Goal: Information Seeking & Learning: Learn about a topic

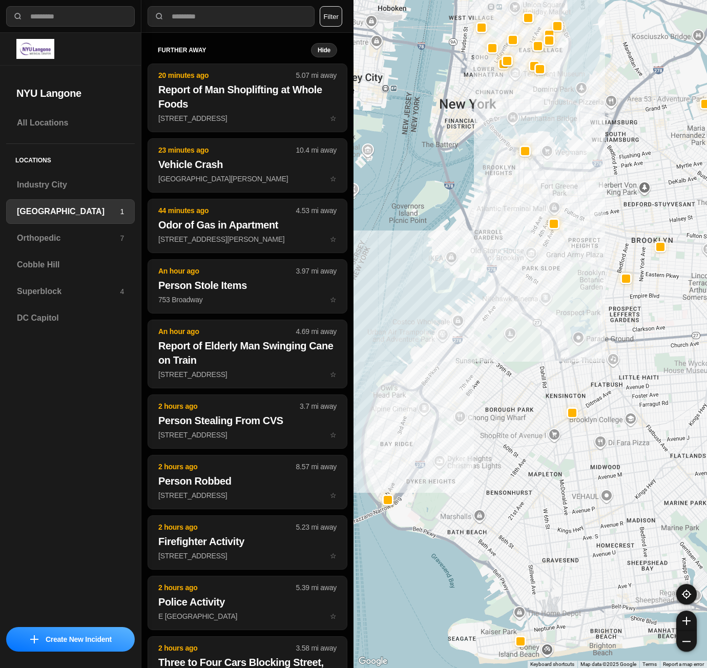
select select "*"
click at [116, 296] on h3 "Superblock" at bounding box center [68, 292] width 103 height 12
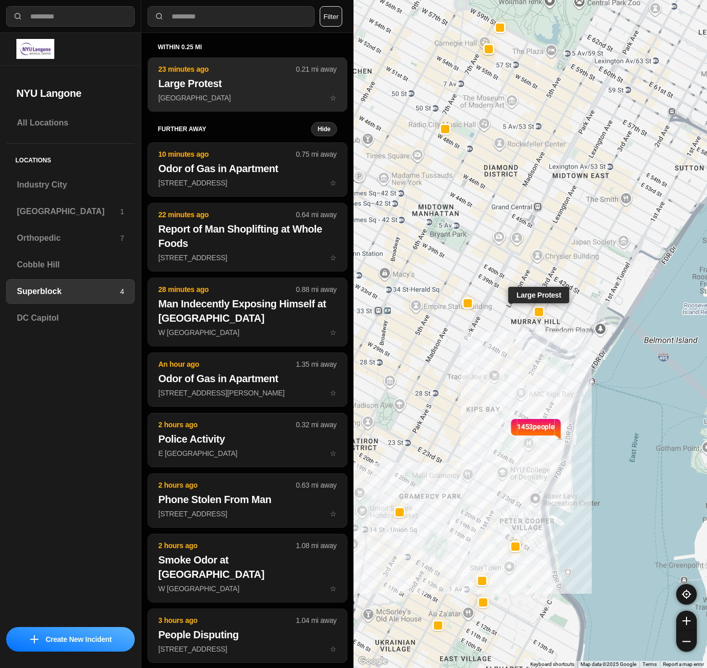
click at [240, 95] on p "3rd Ave & E 39th St ☆" at bounding box center [247, 98] width 178 height 10
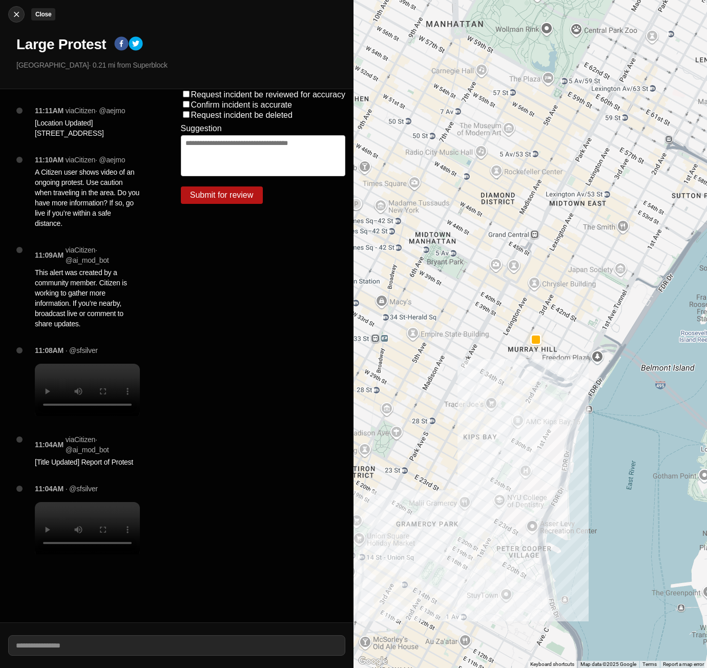
click at [18, 15] on img at bounding box center [16, 14] width 10 height 10
select select "*"
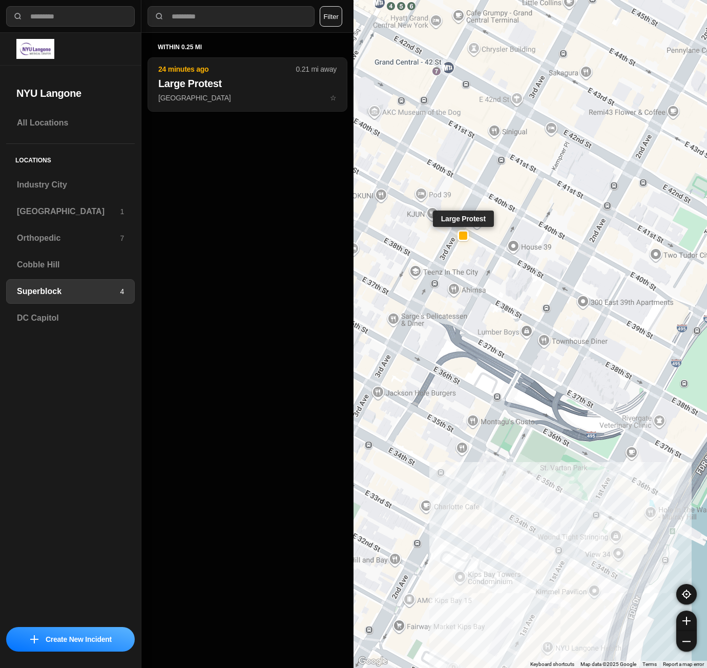
click at [460, 234] on div at bounding box center [463, 236] width 8 height 8
